Goal: Navigation & Orientation: Find specific page/section

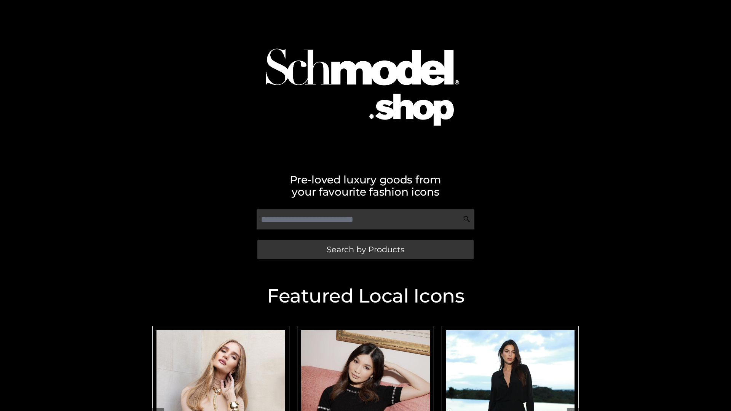
click at [365, 249] on span "Search by Products" at bounding box center [366, 250] width 78 height 8
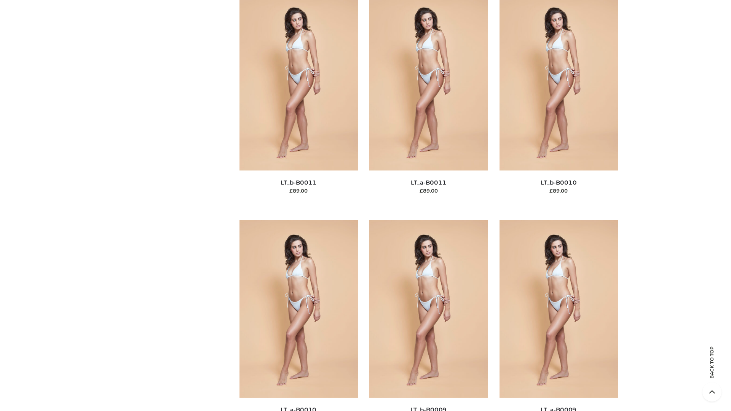
scroll to position [3419, 0]
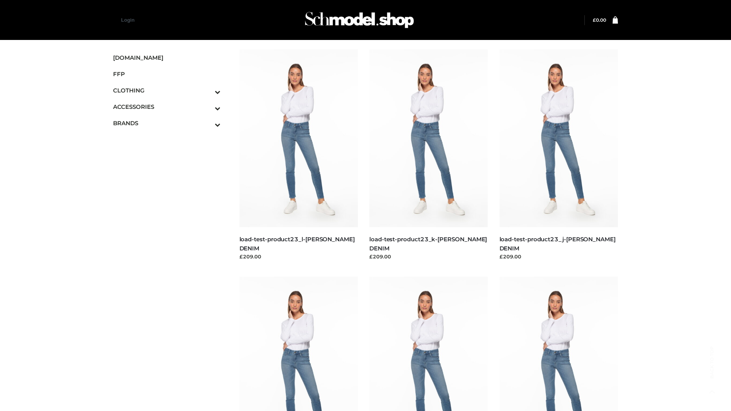
scroll to position [668, 0]
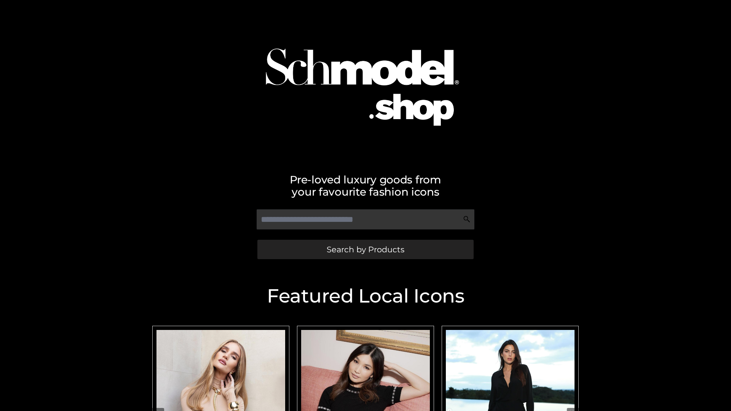
click at [365, 249] on span "Search by Products" at bounding box center [366, 250] width 78 height 8
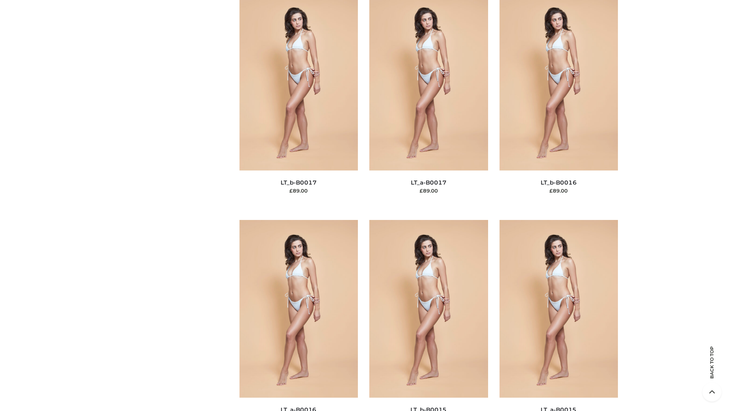
scroll to position [3419, 0]
